Goal: Transaction & Acquisition: Purchase product/service

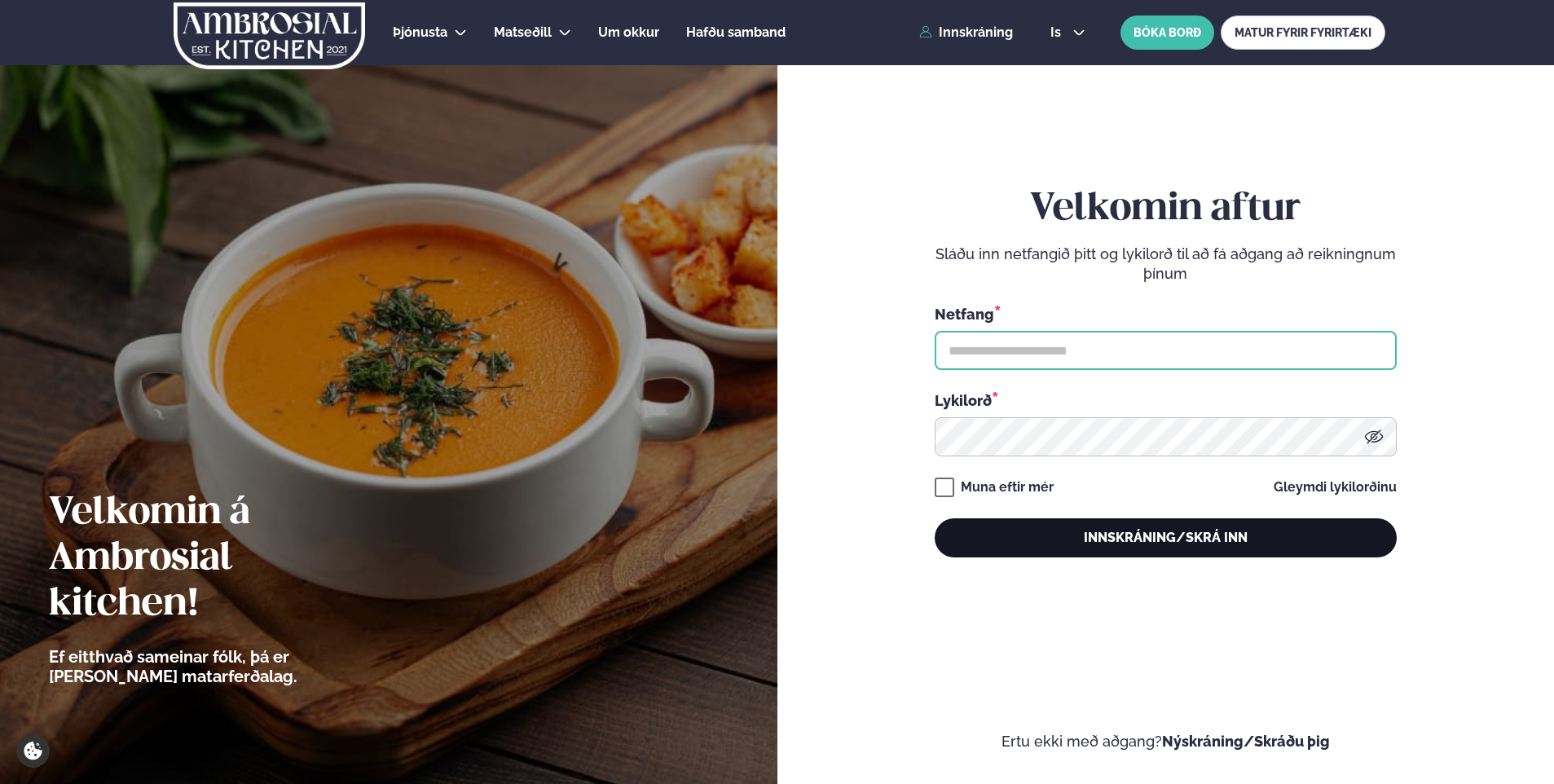
type input "**********"
click at [1080, 540] on button "Innskráning/Skrá inn" at bounding box center [1165, 537] width 462 height 39
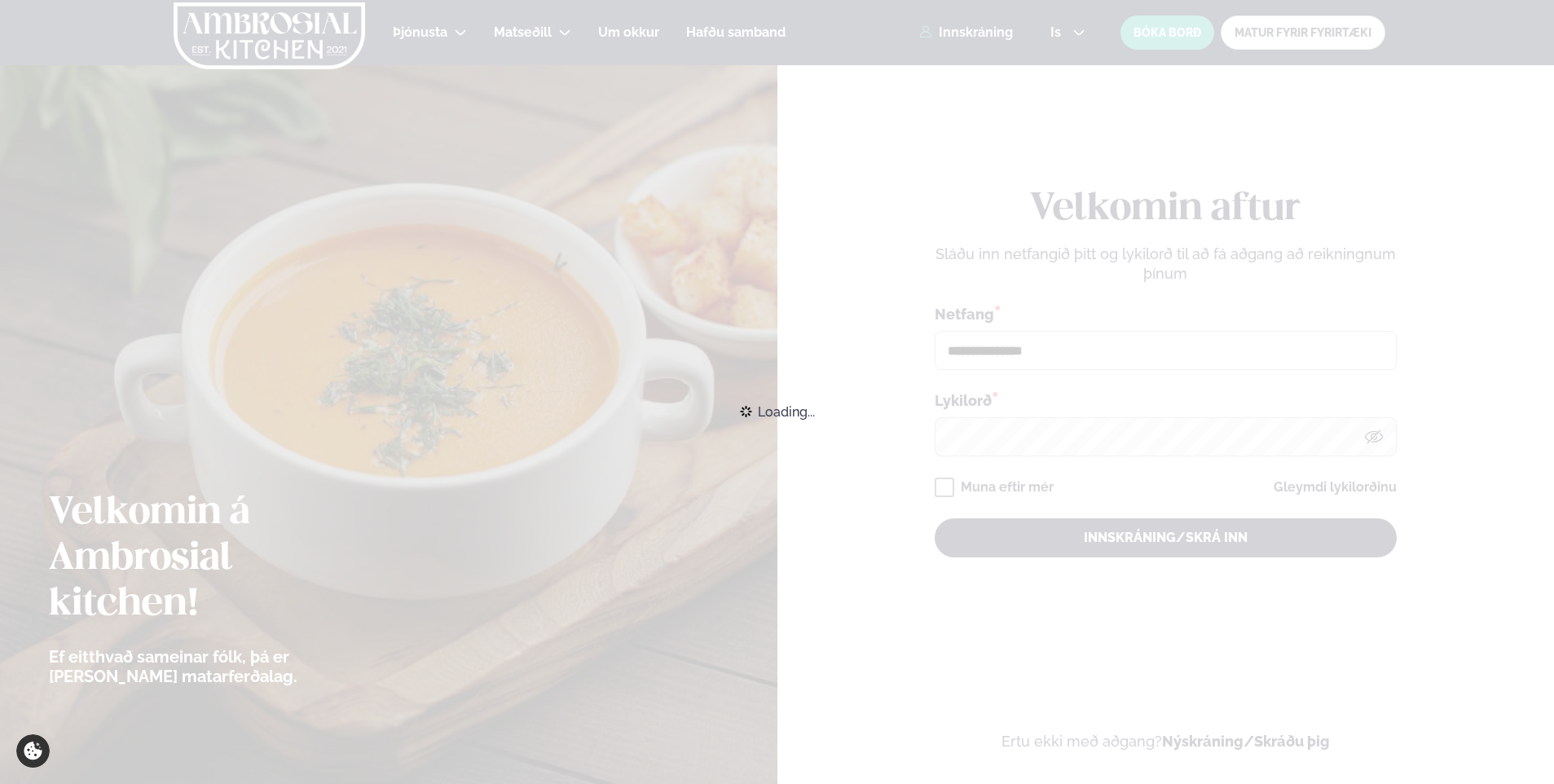
click at [763, 415] on span "Loading..." at bounding box center [786, 411] width 57 height 36
click at [770, 411] on span "Loading..." at bounding box center [786, 411] width 57 height 36
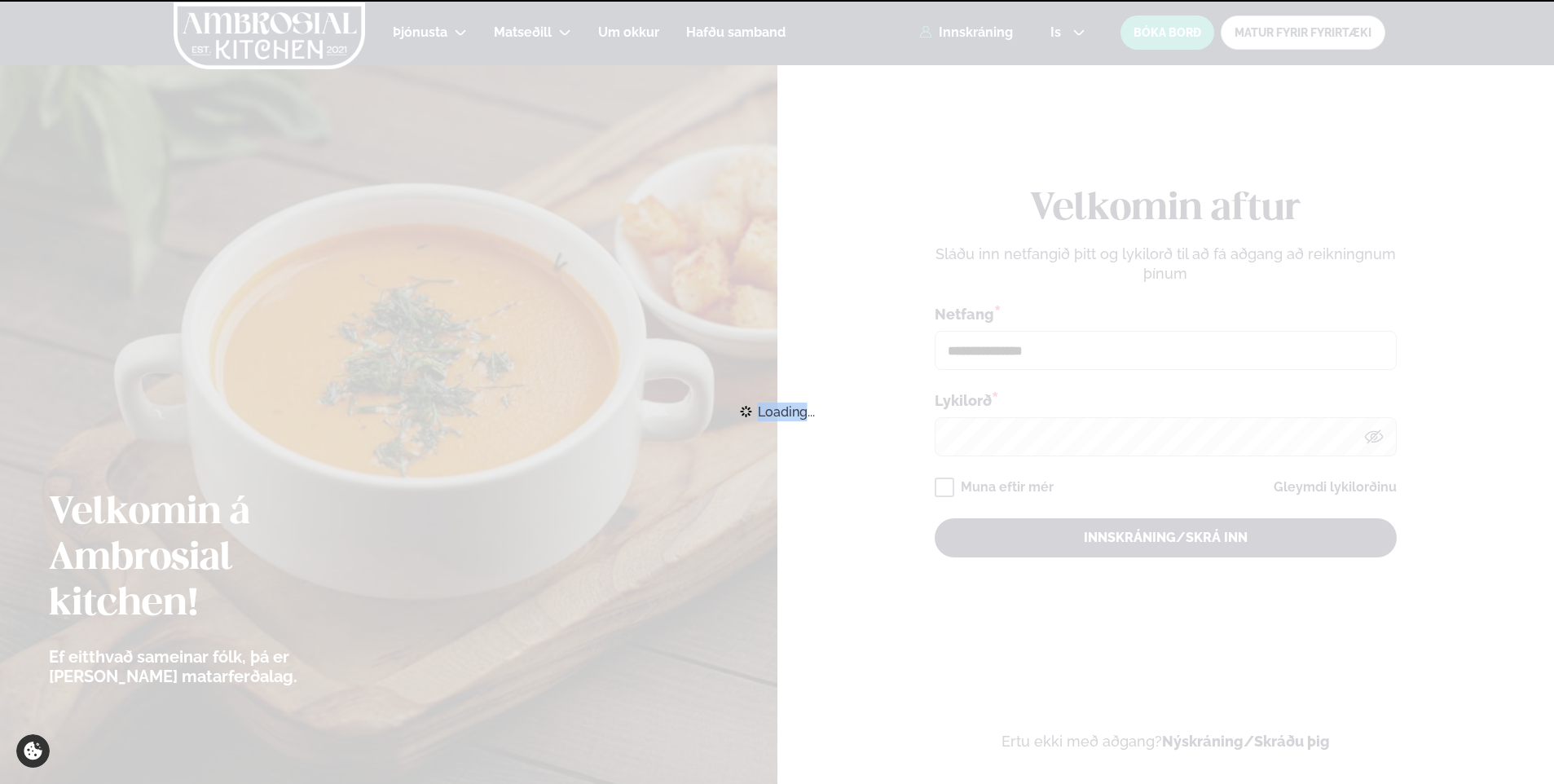
click at [770, 411] on span "Loading..." at bounding box center [786, 411] width 57 height 36
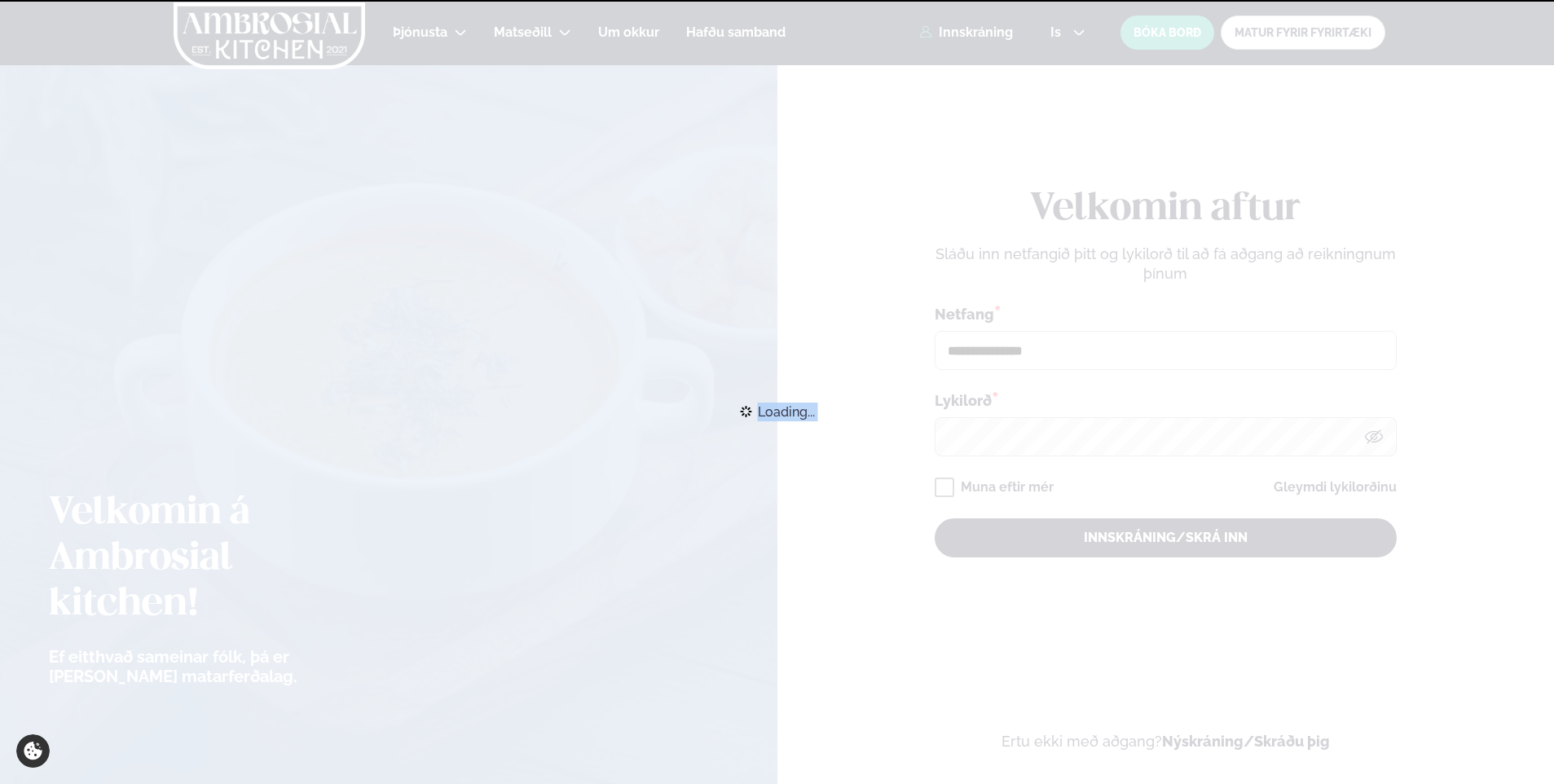
click at [770, 411] on span "Loading..." at bounding box center [786, 411] width 57 height 36
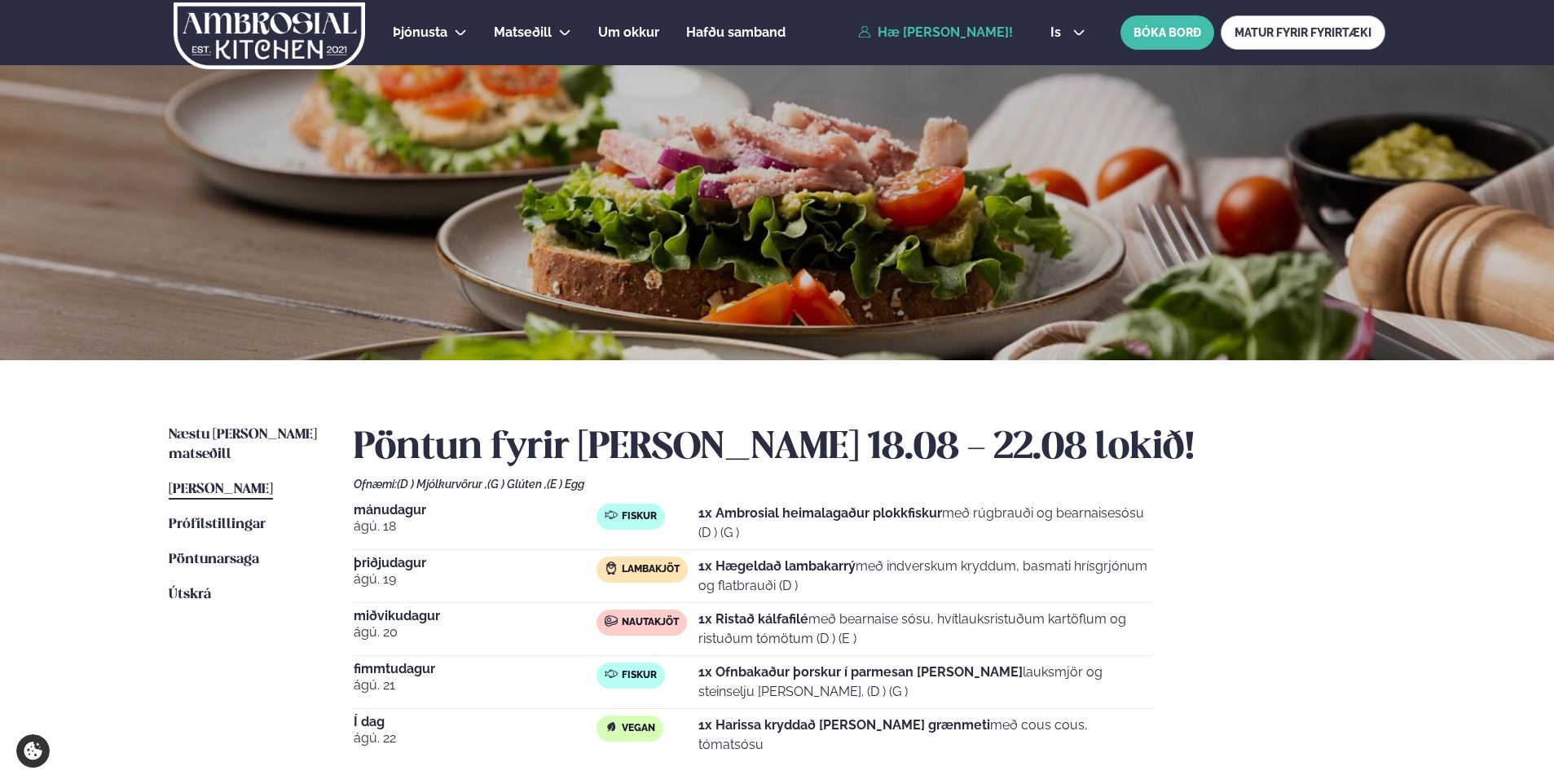
scroll to position [163, 0]
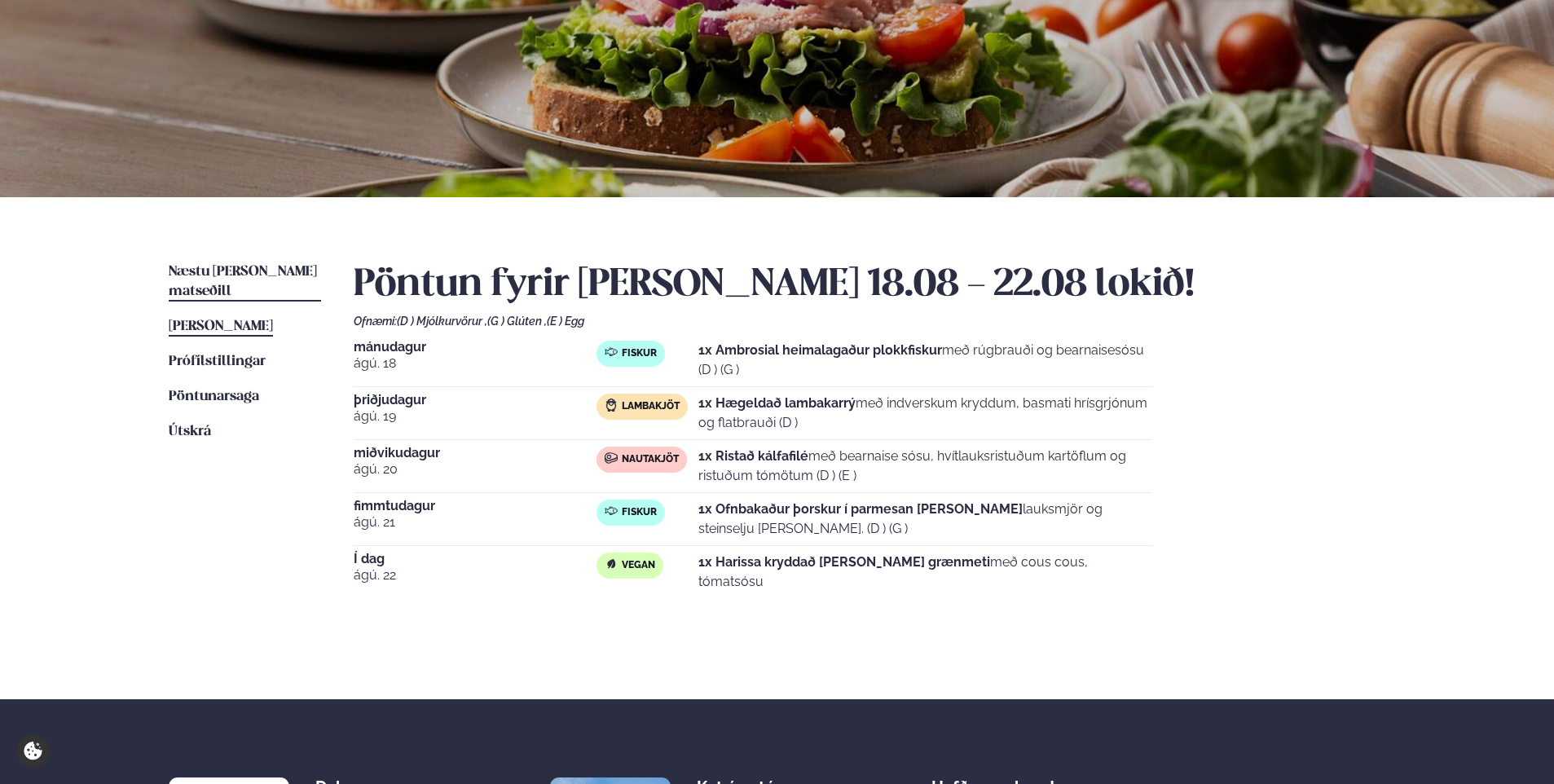
click at [246, 279] on link "Næstu [PERSON_NAME] matseðill Næsta vika" at bounding box center [245, 281] width 153 height 39
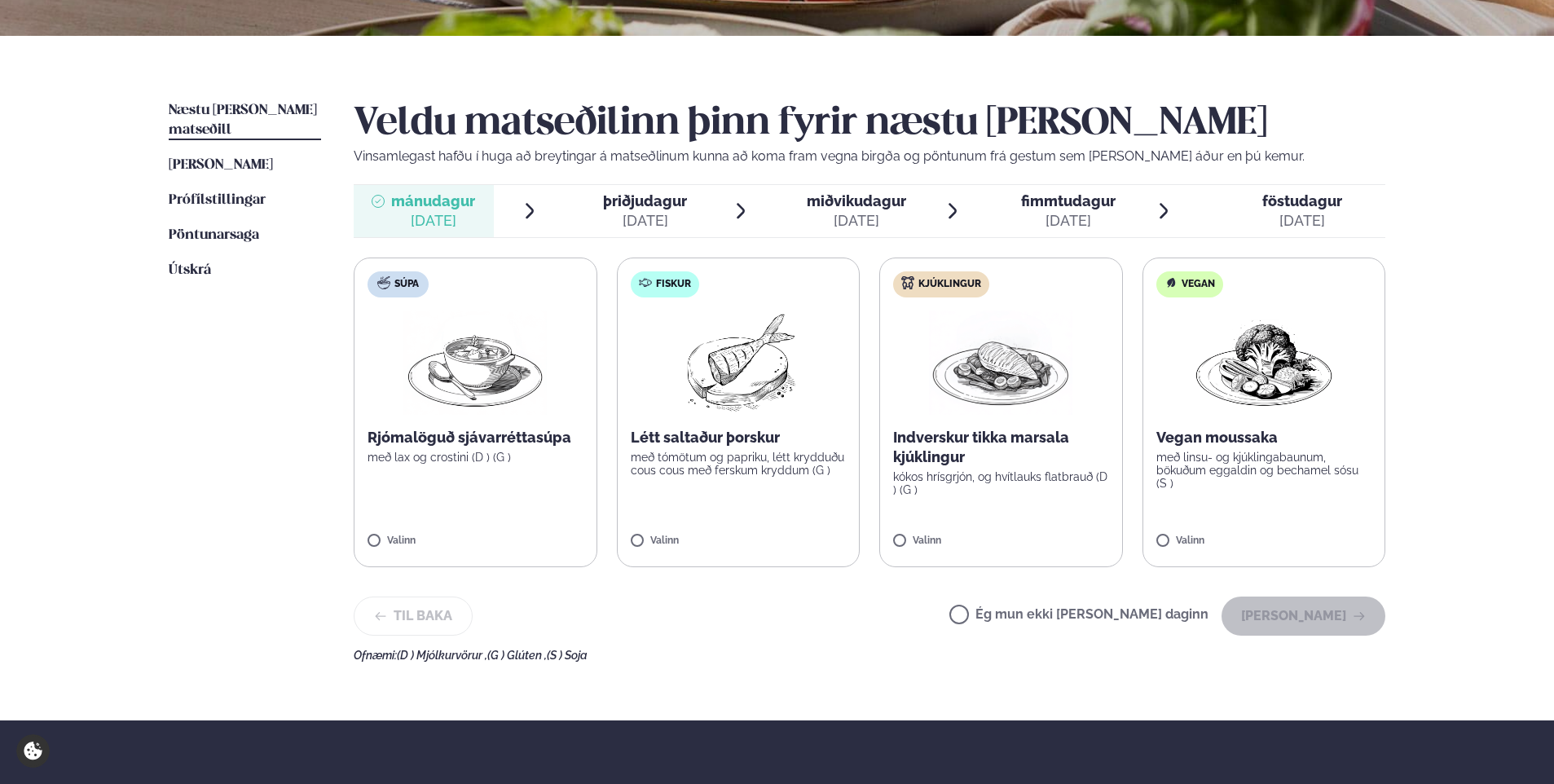
scroll to position [326, 0]
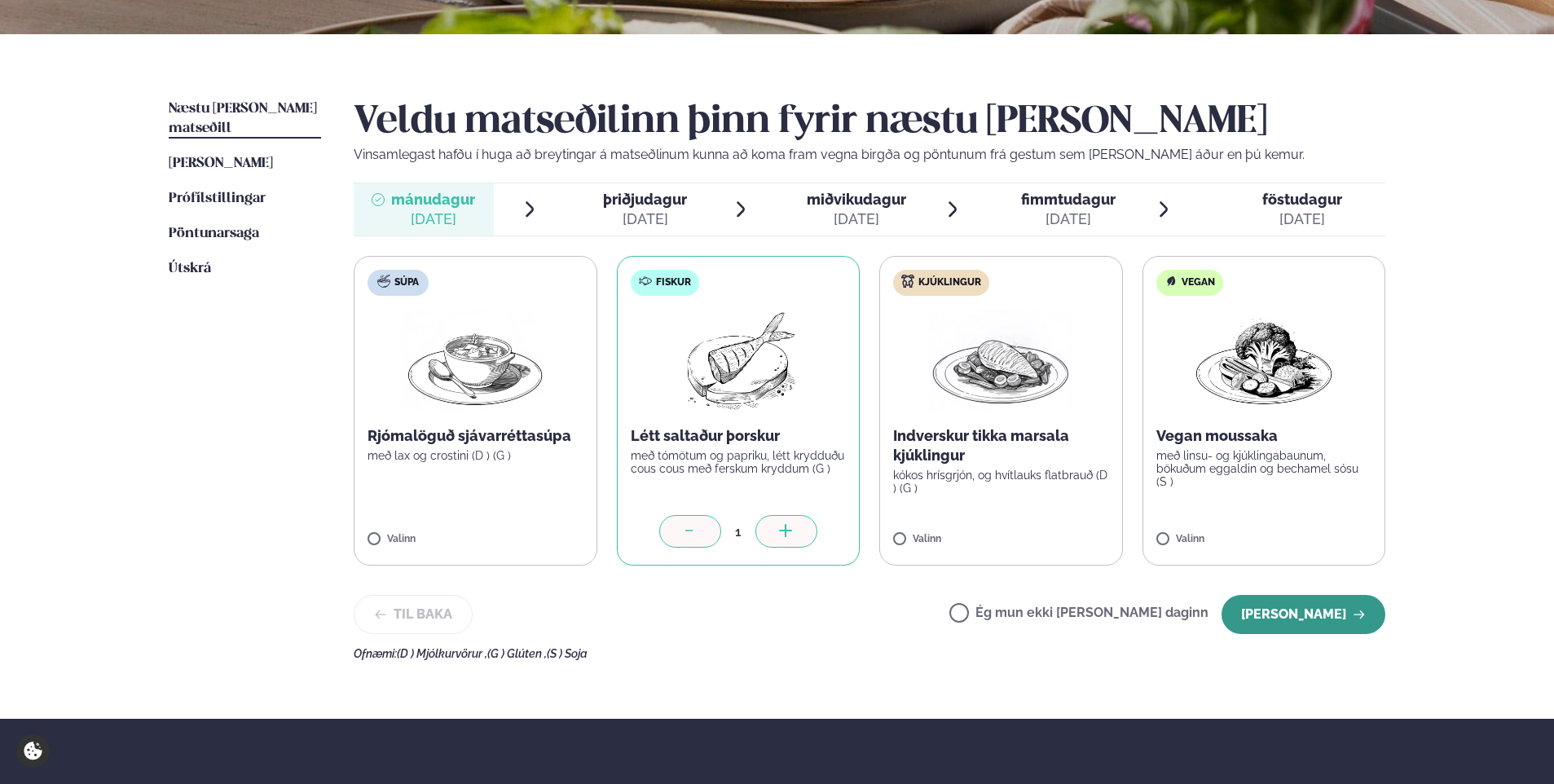
click at [1276, 616] on button "[PERSON_NAME]" at bounding box center [1303, 614] width 163 height 39
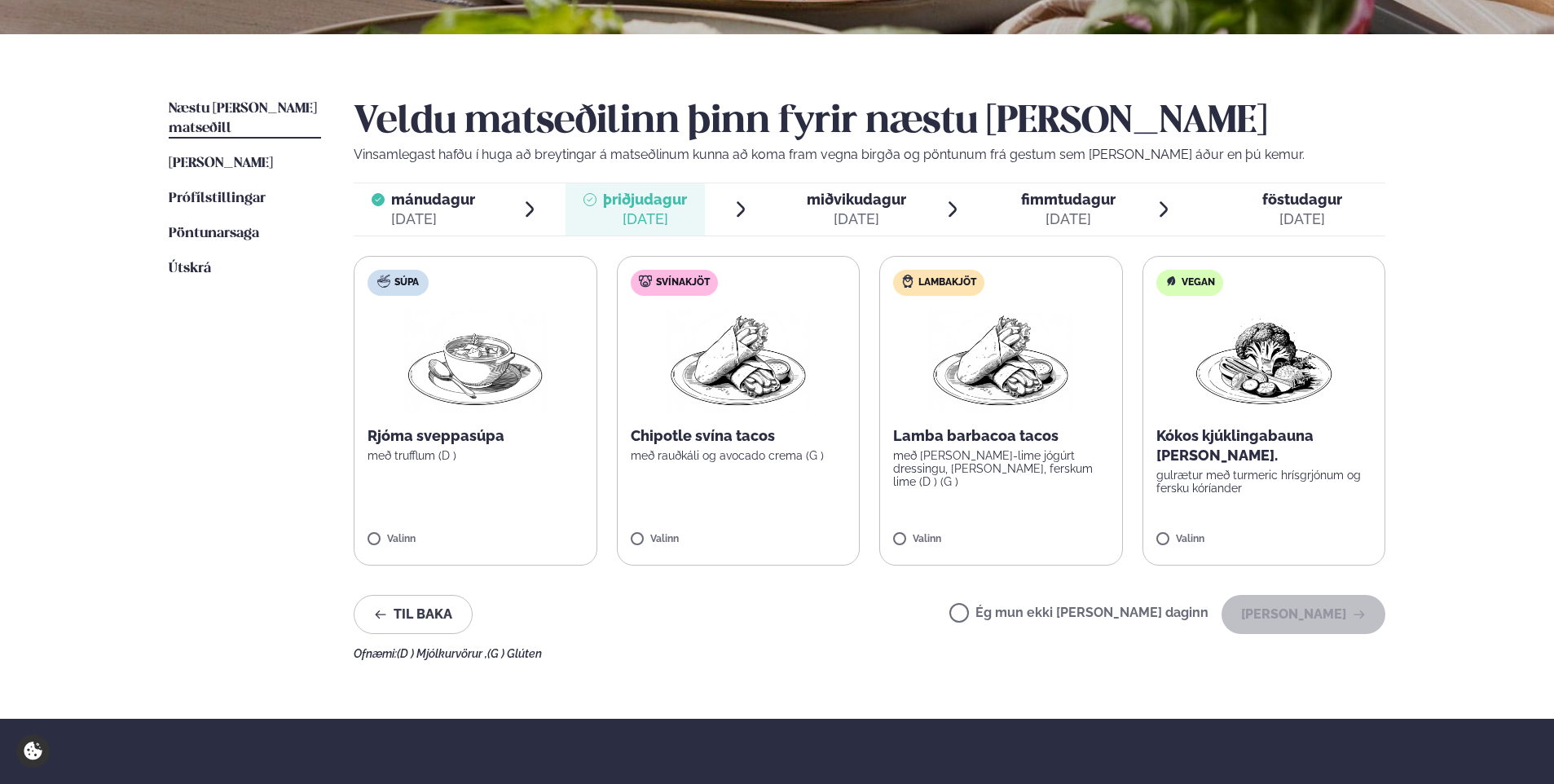
click at [993, 442] on p "Lamba barbacoa tacos" at bounding box center [1000, 436] width 216 height 19
click at [1303, 630] on button "[PERSON_NAME]" at bounding box center [1303, 614] width 163 height 39
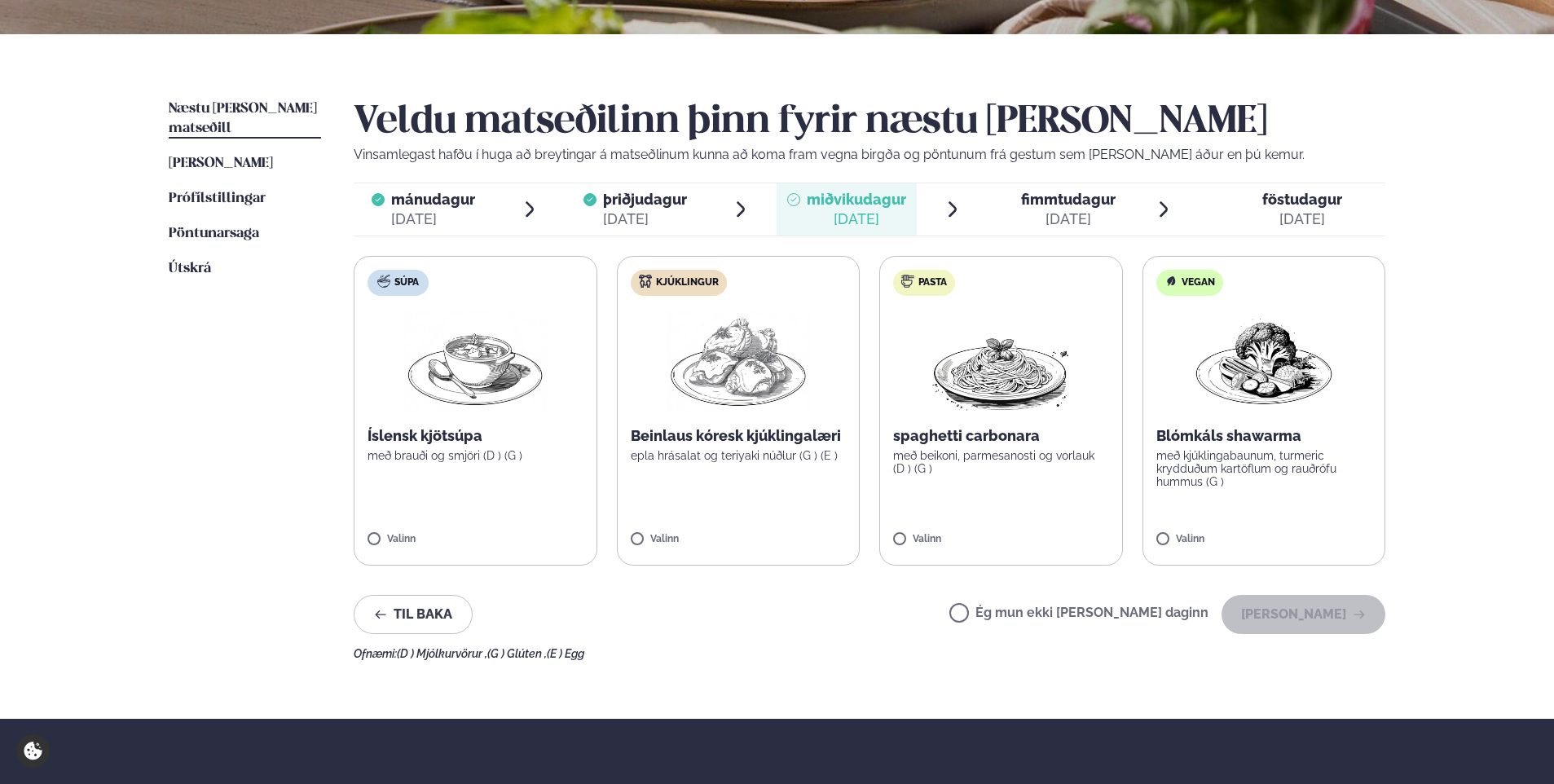
click at [764, 436] on p "Beinlaus kóresk kjúklingalæri" at bounding box center [738, 436] width 216 height 19
click at [1313, 607] on button "[PERSON_NAME]" at bounding box center [1303, 614] width 163 height 39
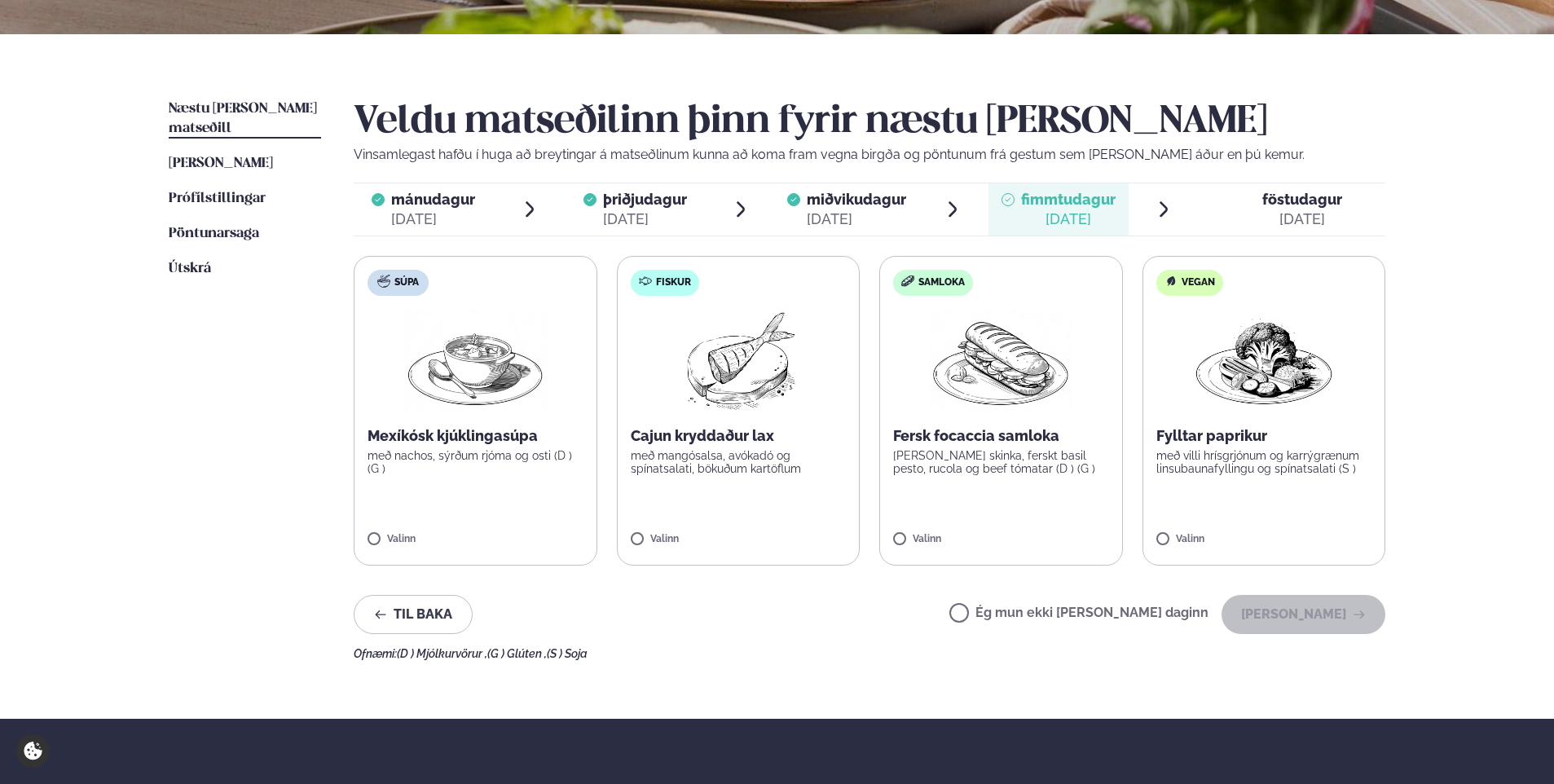
click at [739, 434] on p "Cajun kryddaður lax" at bounding box center [738, 436] width 216 height 19
click at [1314, 586] on div "Veldu matseðilinn þinn fyrir næstu [PERSON_NAME] Vinsamlegast hafðu í huga að b…" at bounding box center [869, 380] width 1032 height 561
click at [1311, 604] on button "[PERSON_NAME]" at bounding box center [1303, 614] width 163 height 39
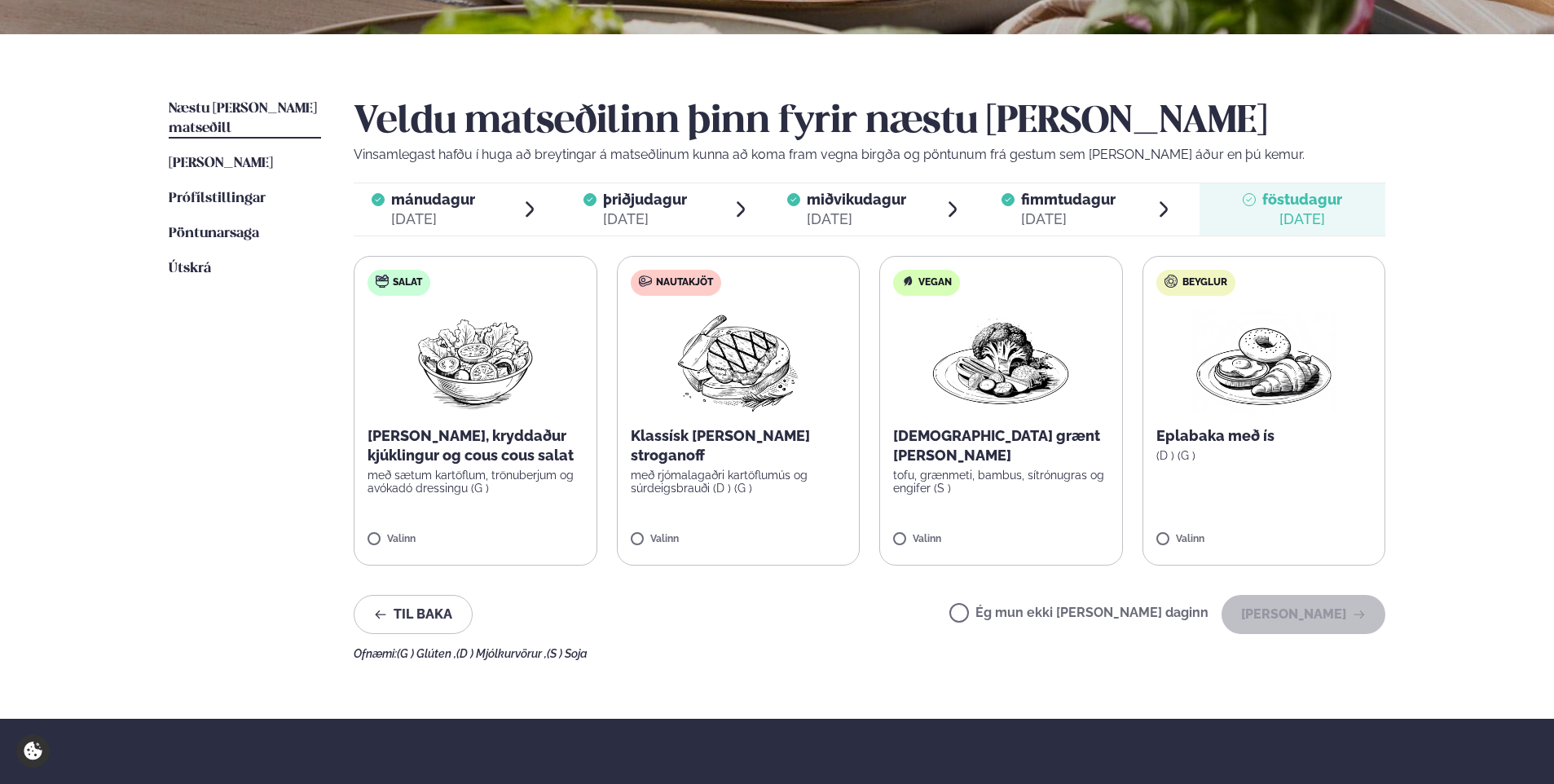
click at [748, 426] on p "Klassísk [PERSON_NAME] stroganoff" at bounding box center [738, 446] width 216 height 39
click at [1305, 618] on button "[PERSON_NAME]" at bounding box center [1303, 614] width 163 height 39
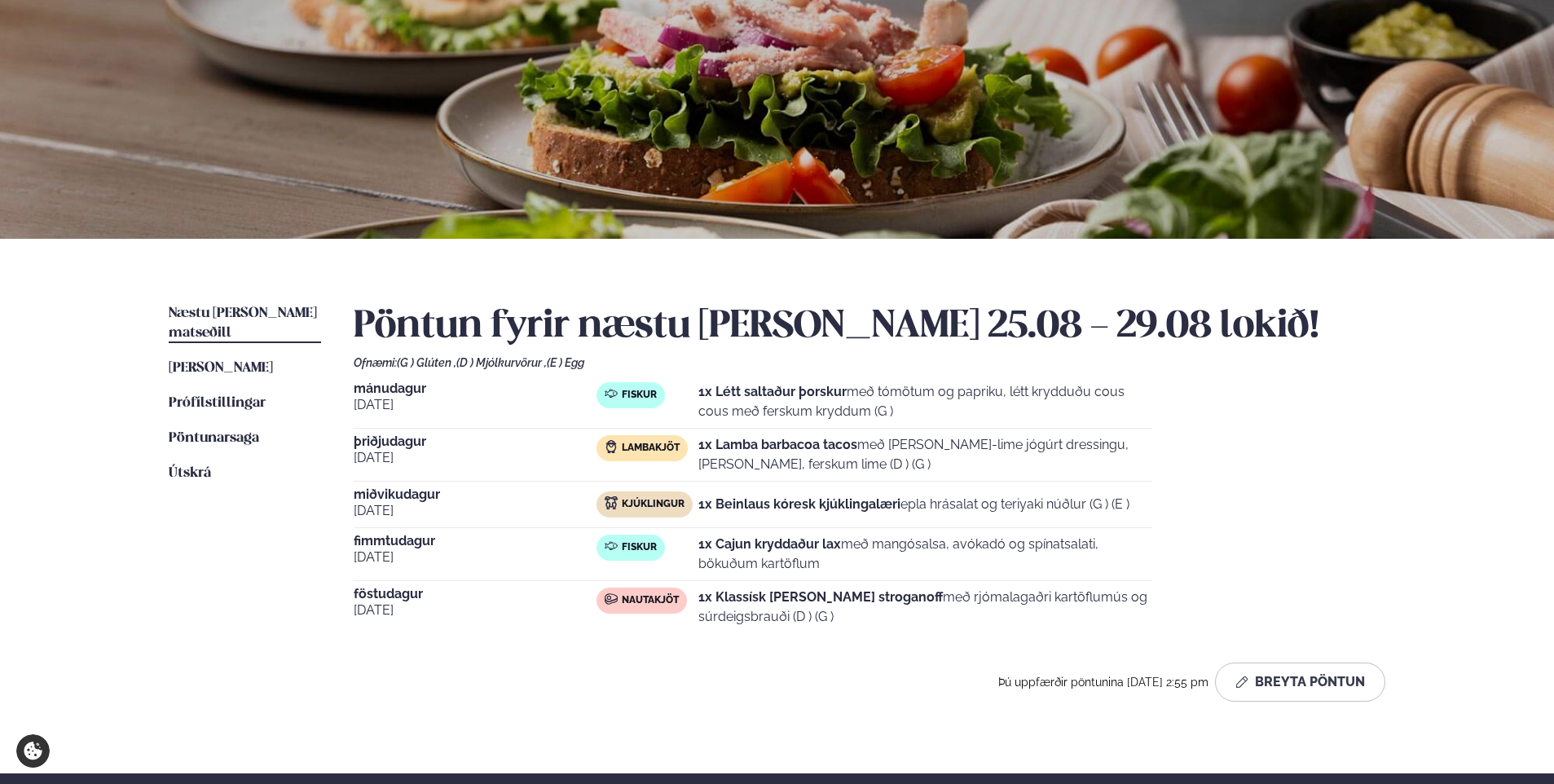
scroll to position [0, 0]
